Goal: Task Accomplishment & Management: Use online tool/utility

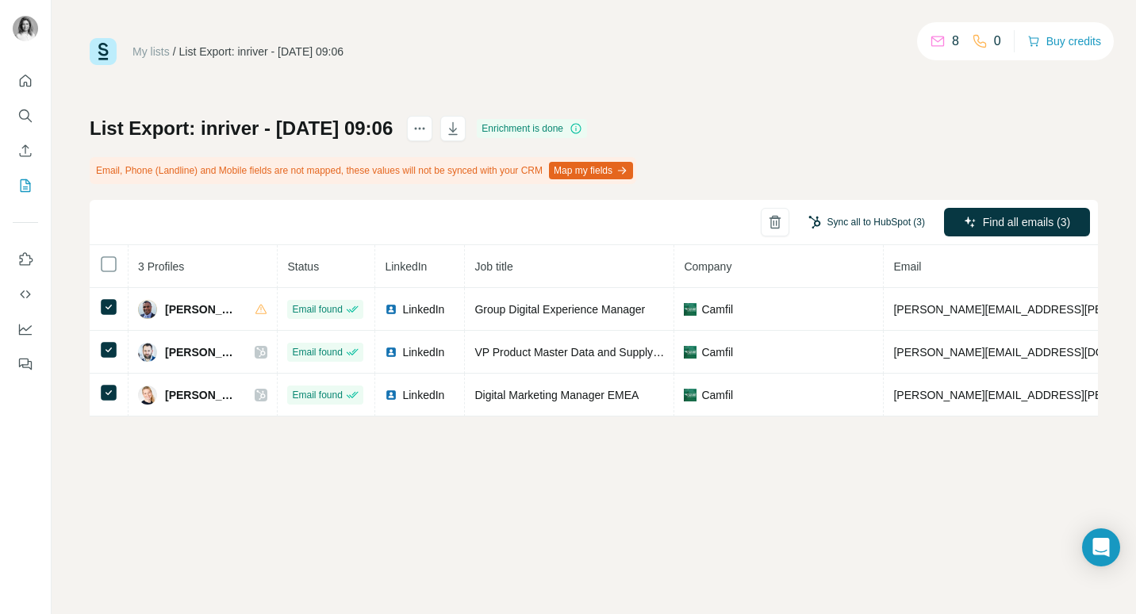
click at [857, 218] on button "Sync all to HubSpot (3)" at bounding box center [866, 222] width 139 height 24
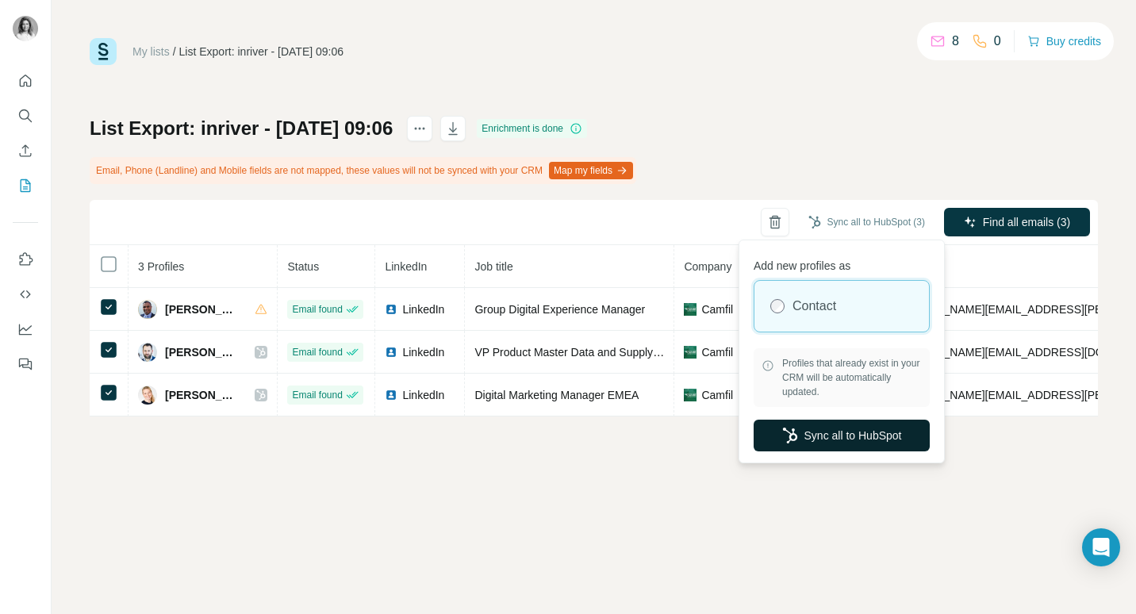
click at [875, 438] on button "Sync all to HubSpot" at bounding box center [841, 436] width 176 height 32
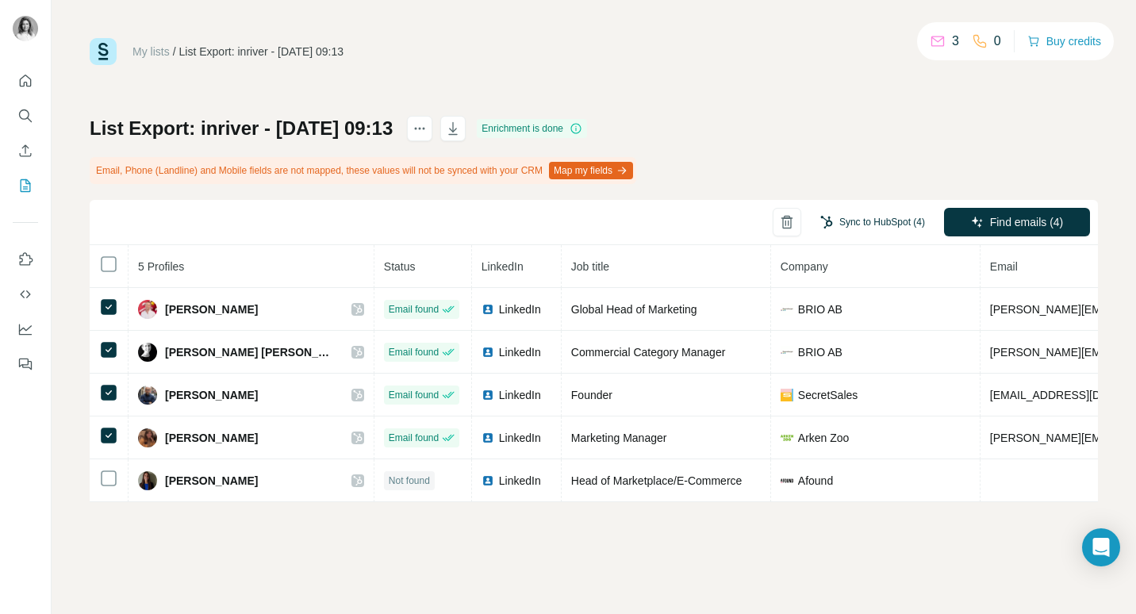
click at [890, 220] on button "Sync to HubSpot (4)" at bounding box center [872, 222] width 127 height 24
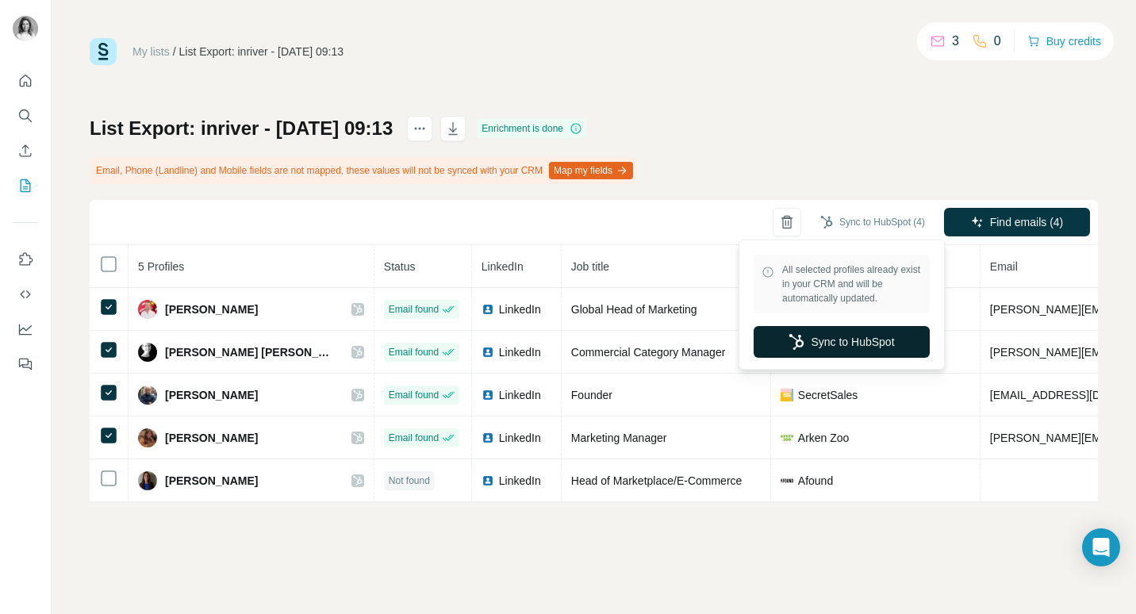
click at [872, 342] on button "Sync to HubSpot" at bounding box center [841, 342] width 176 height 32
